Goal: Information Seeking & Learning: Learn about a topic

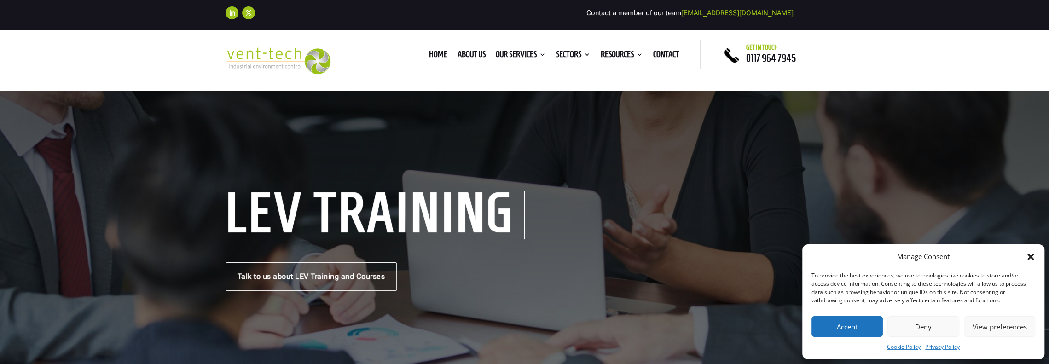
click at [938, 326] on button "Deny" at bounding box center [923, 326] width 71 height 21
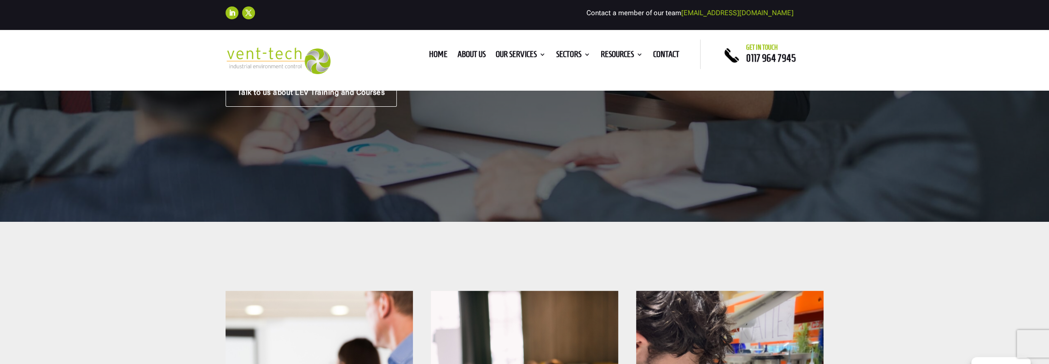
scroll to position [92, 0]
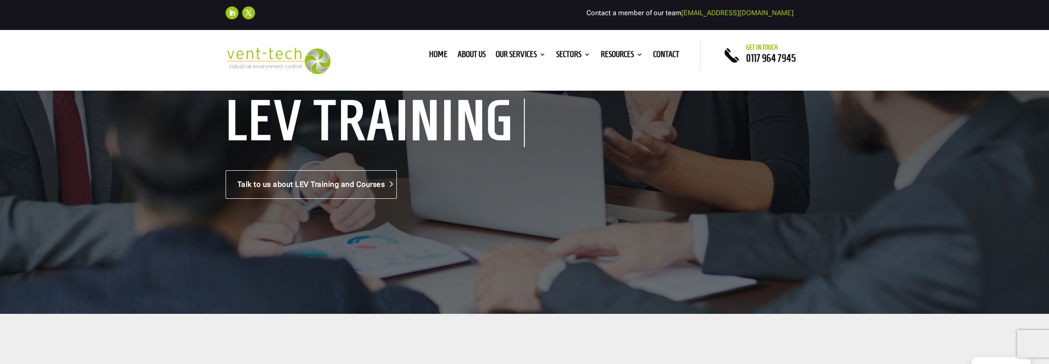
click at [324, 185] on link "Talk to us about LEV Training and Courses" at bounding box center [312, 184] width 172 height 29
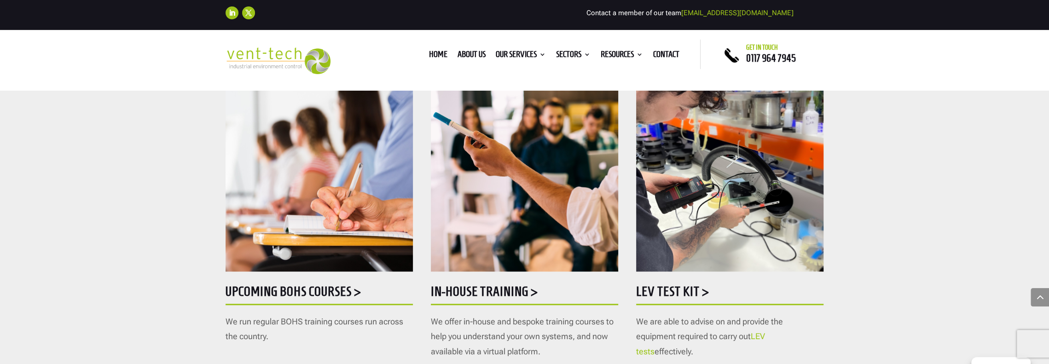
scroll to position [461, 0]
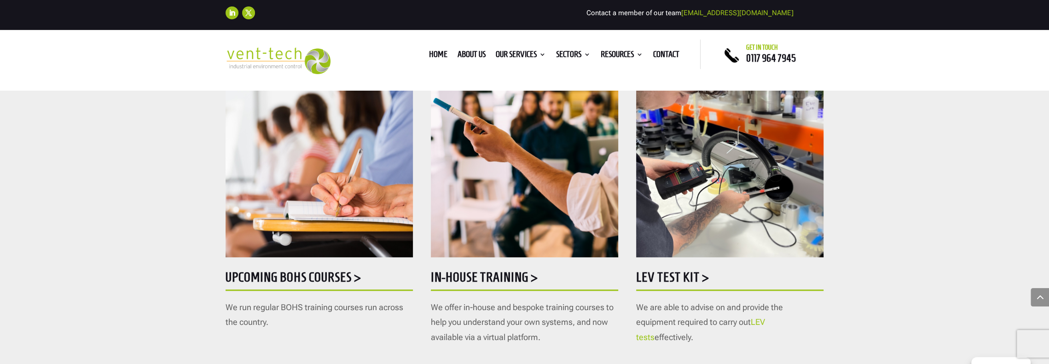
click at [284, 259] on div "Upcoming BOHS courses > We run regular BOHS training courses run across the cou…" at bounding box center [319, 166] width 187 height 302
click at [292, 276] on h5 "Upcoming BOHS courses >" at bounding box center [319, 280] width 187 height 18
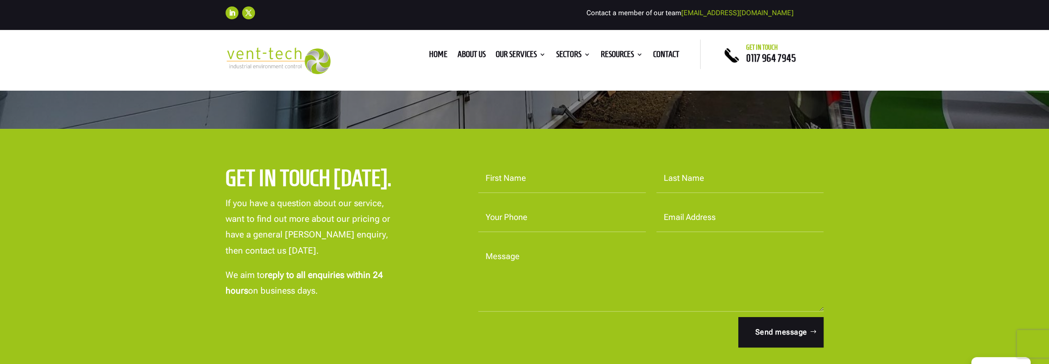
scroll to position [138, 0]
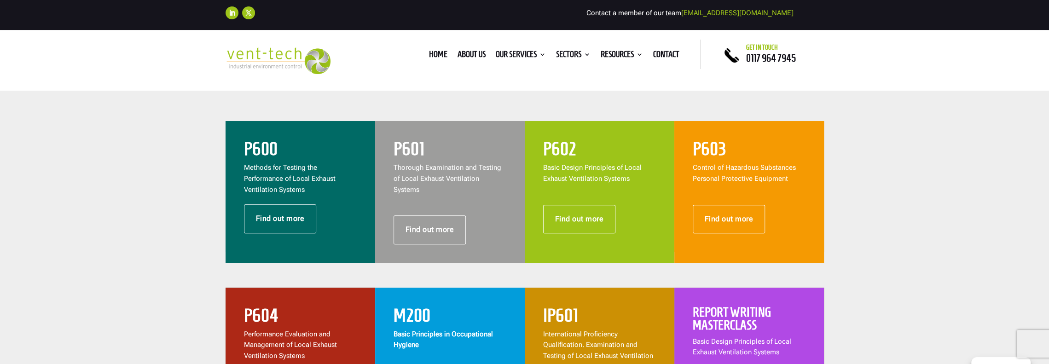
scroll to position [368, 0]
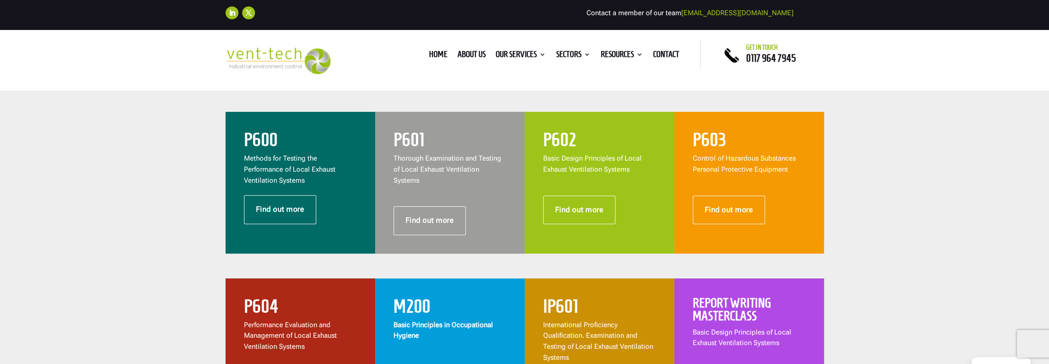
click at [743, 314] on h2 "Report Writing Masterclass" at bounding box center [749, 312] width 113 height 30
click at [285, 203] on link "Find out more" at bounding box center [280, 209] width 73 height 29
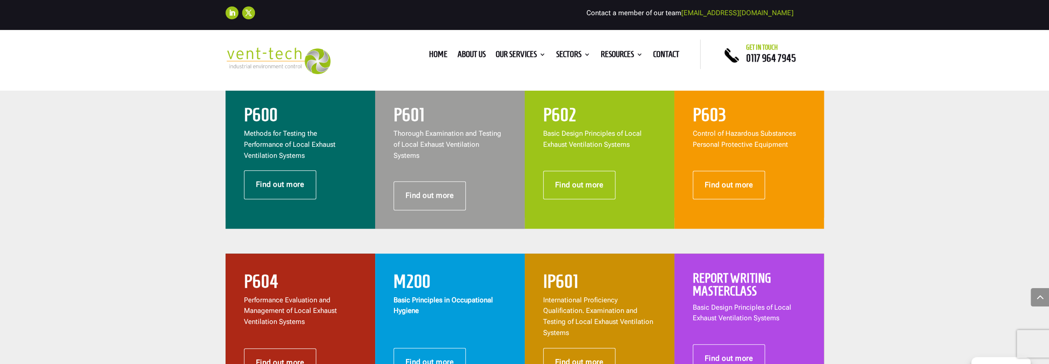
scroll to position [414, 0]
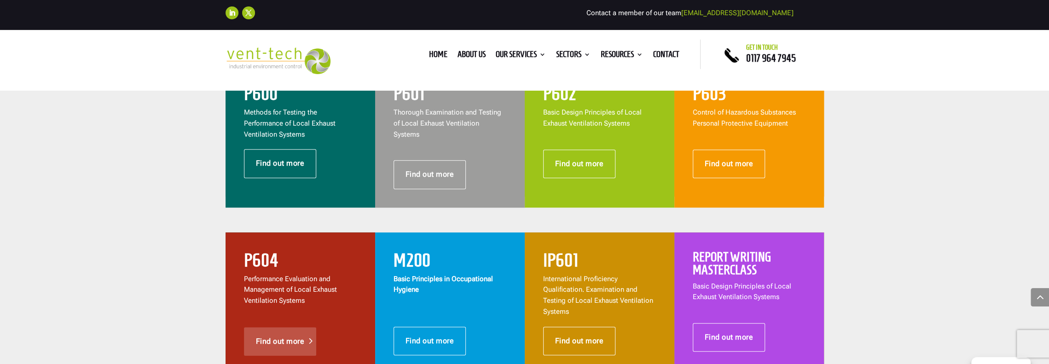
click at [276, 327] on link "Find out more" at bounding box center [280, 341] width 73 height 29
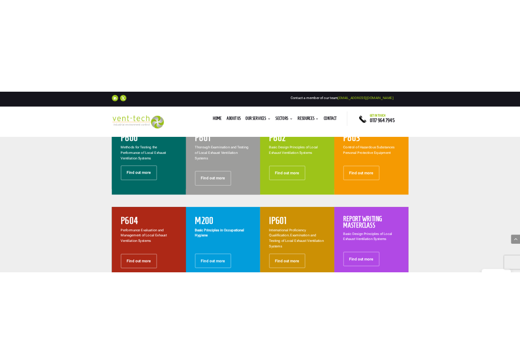
scroll to position [368, 0]
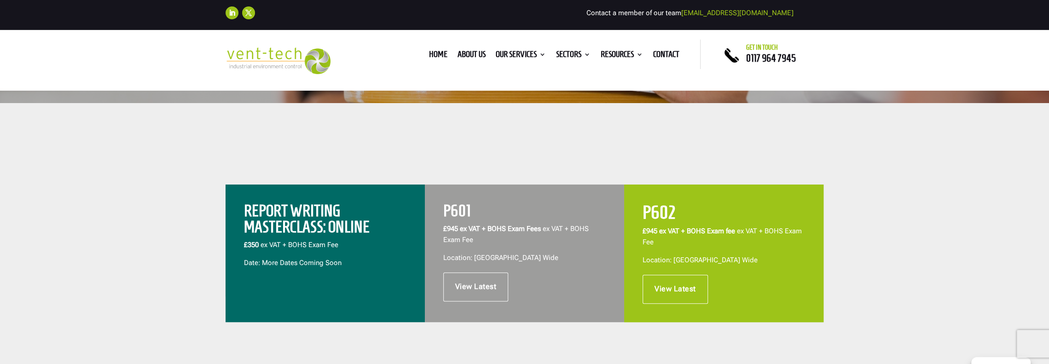
scroll to position [230, 0]
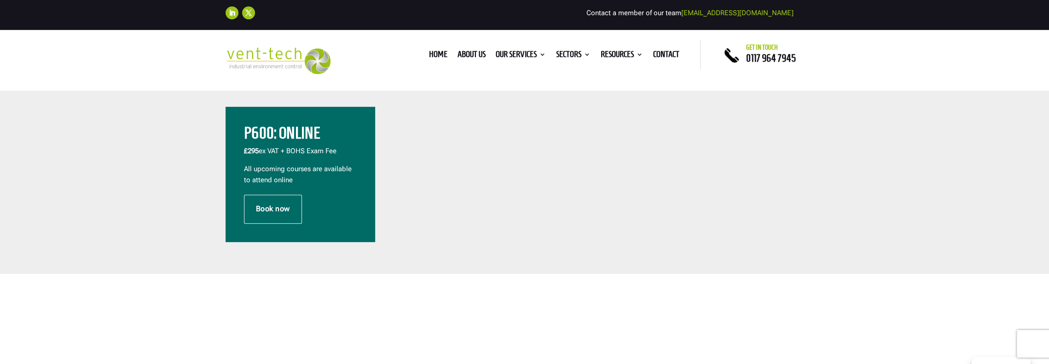
scroll to position [276, 0]
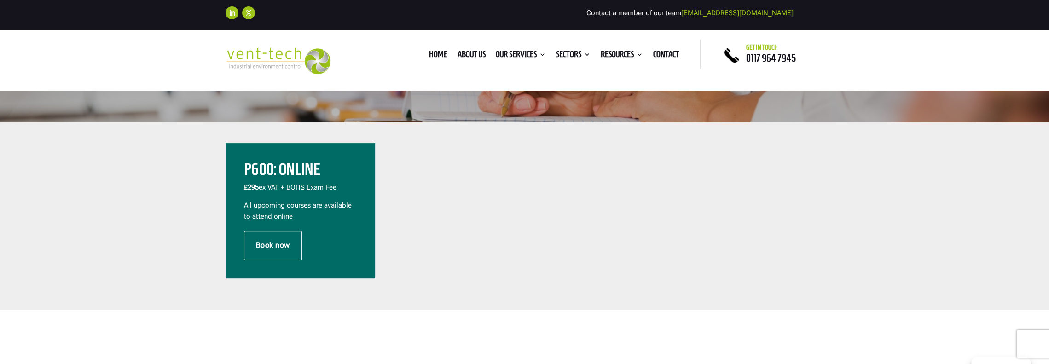
click at [310, 186] on p "£295 ex VAT + BOHS Exam Fee" at bounding box center [300, 191] width 113 height 18
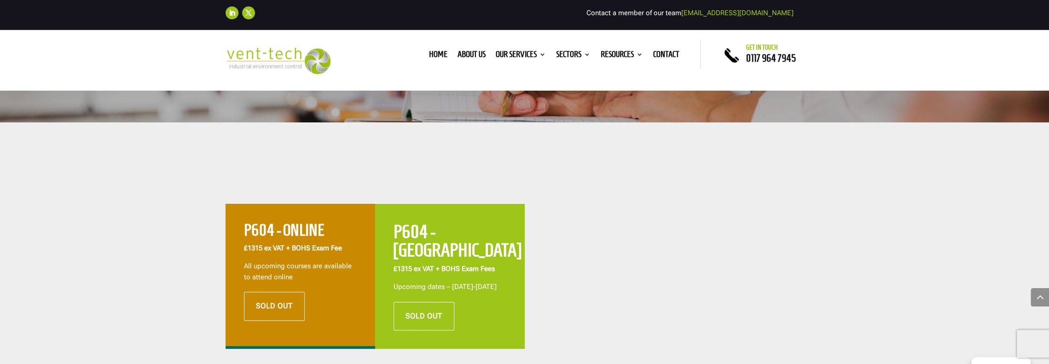
scroll to position [276, 0]
